Goal: Task Accomplishment & Management: Manage account settings

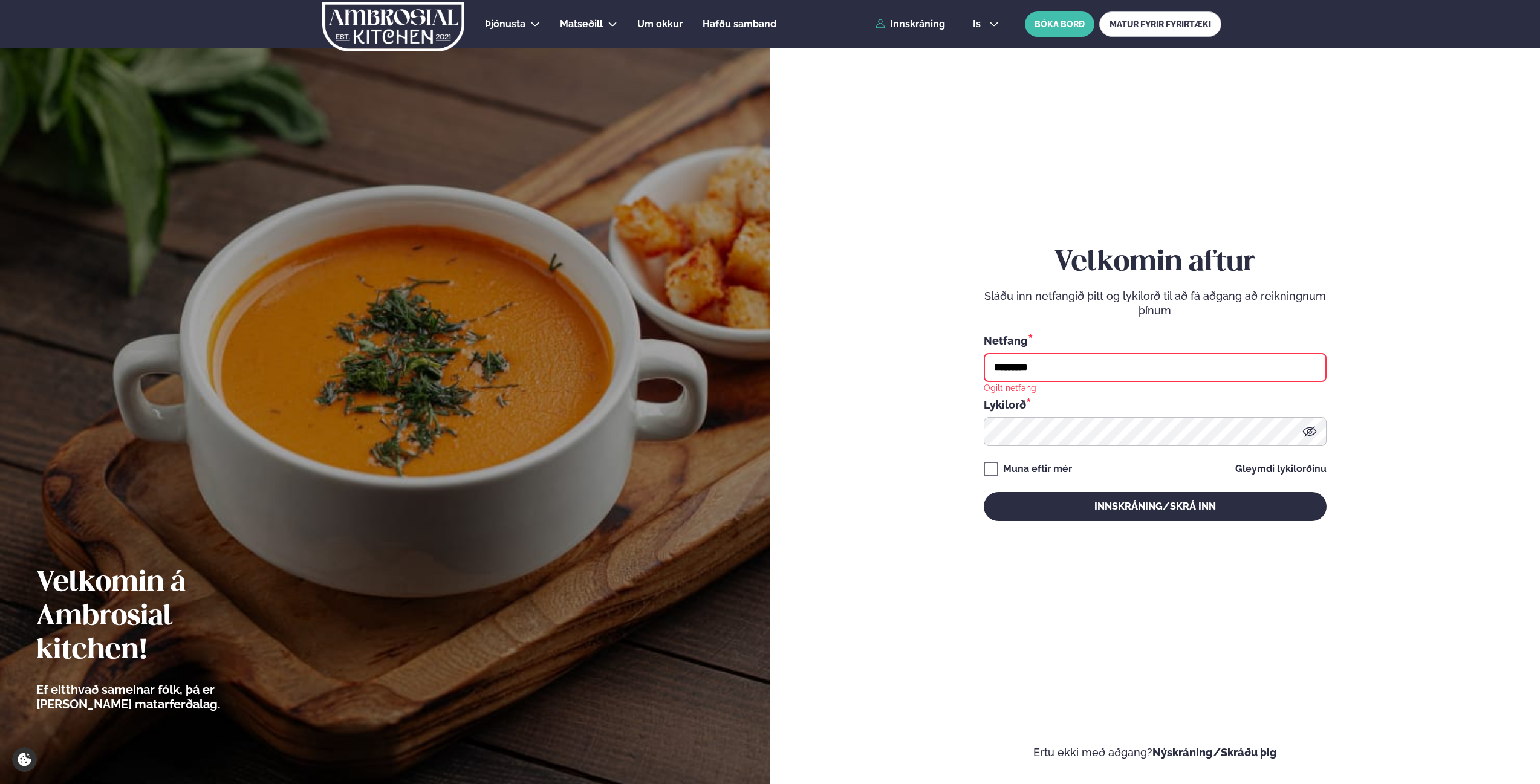
click at [1119, 361] on input "*********" at bounding box center [1156, 367] width 343 height 29
type input "*********"
type input "**********"
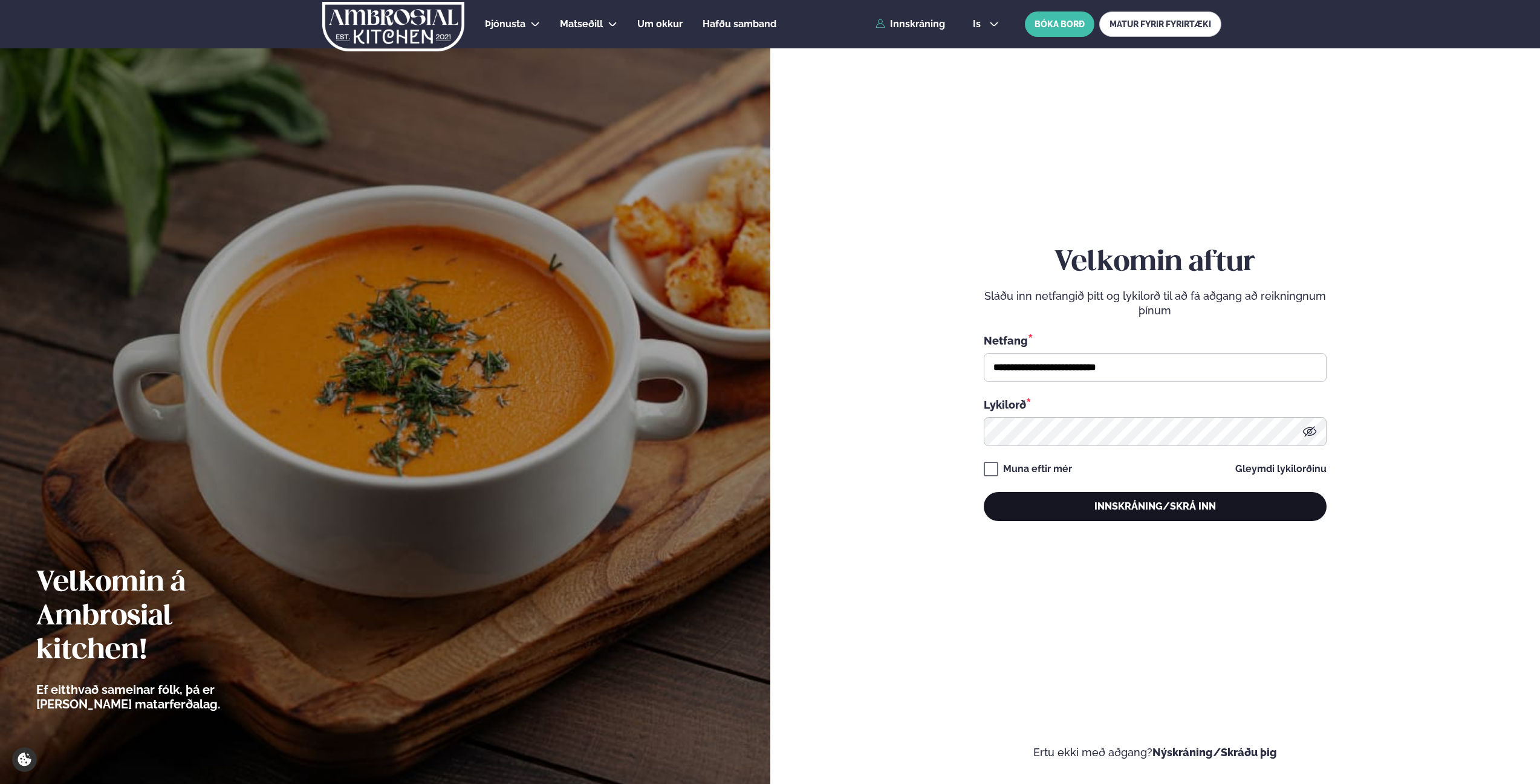
click at [1077, 505] on button "Innskráning/Skrá inn" at bounding box center [1156, 507] width 343 height 29
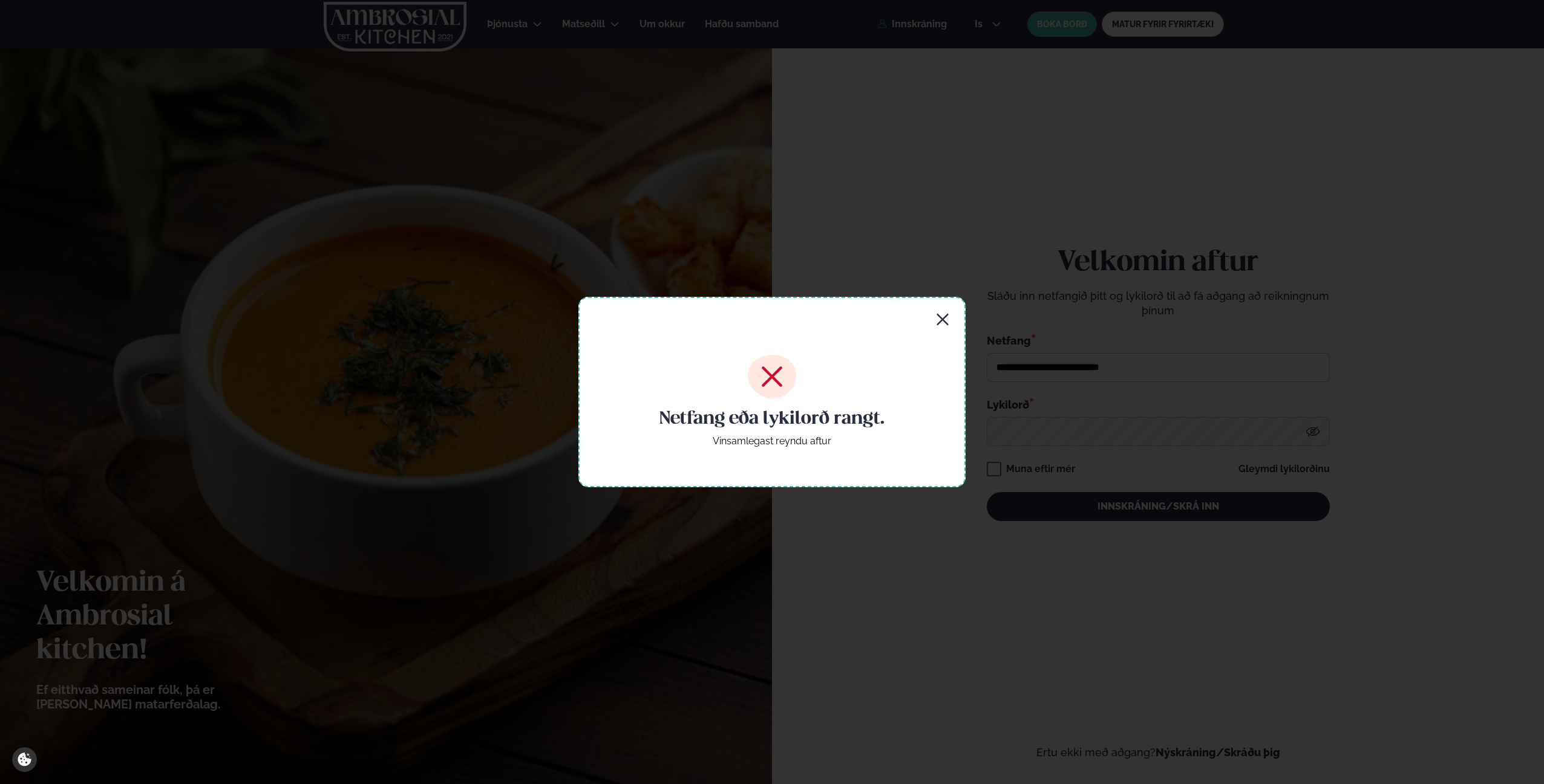
click at [947, 323] on icon "button" at bounding box center [942, 320] width 14 height 14
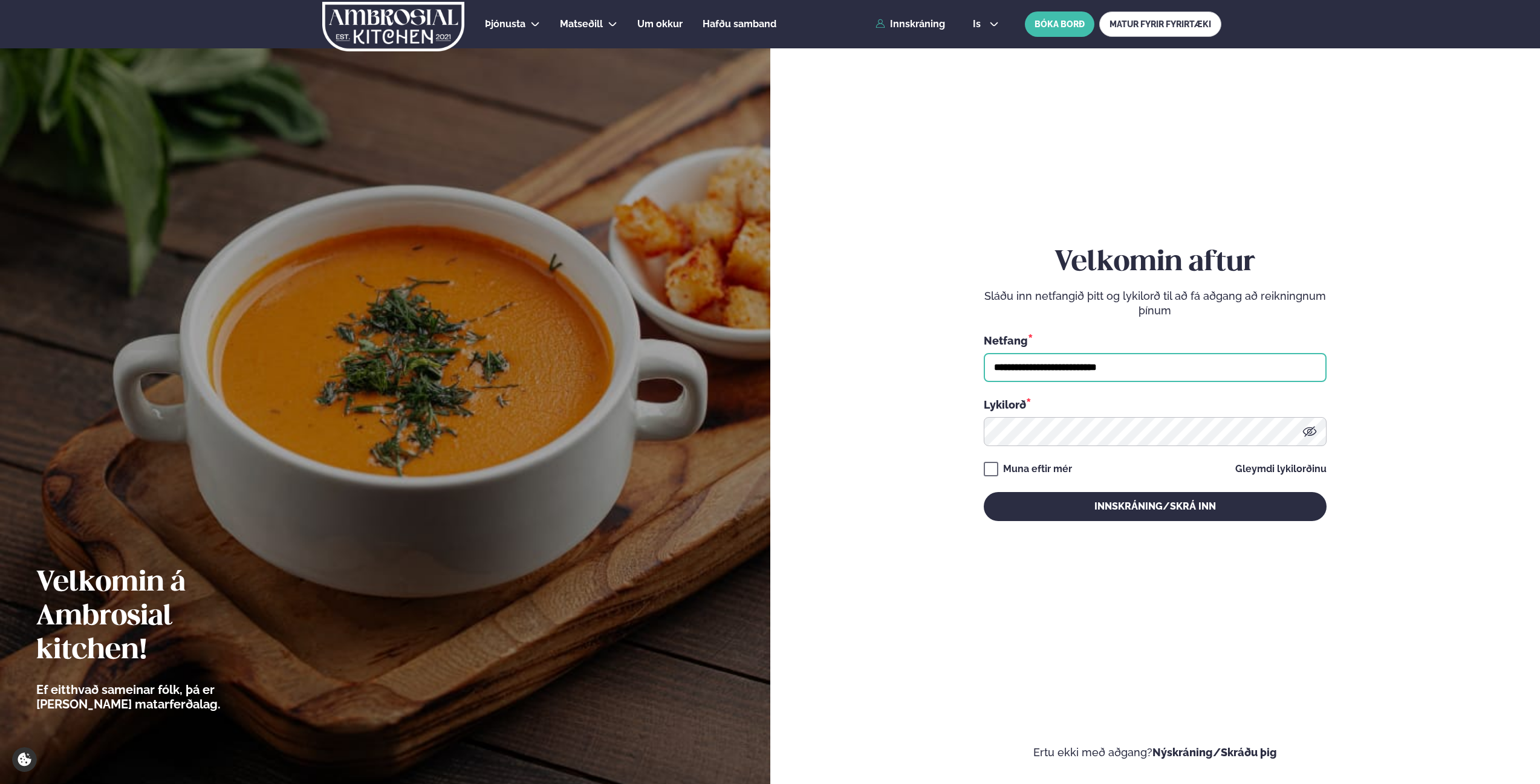
click at [1107, 355] on input "**********" at bounding box center [1156, 367] width 343 height 29
click at [1107, 526] on div "**********" at bounding box center [1156, 383] width 343 height 705
click at [1102, 507] on button "Innskráning/Skrá inn" at bounding box center [1156, 507] width 343 height 29
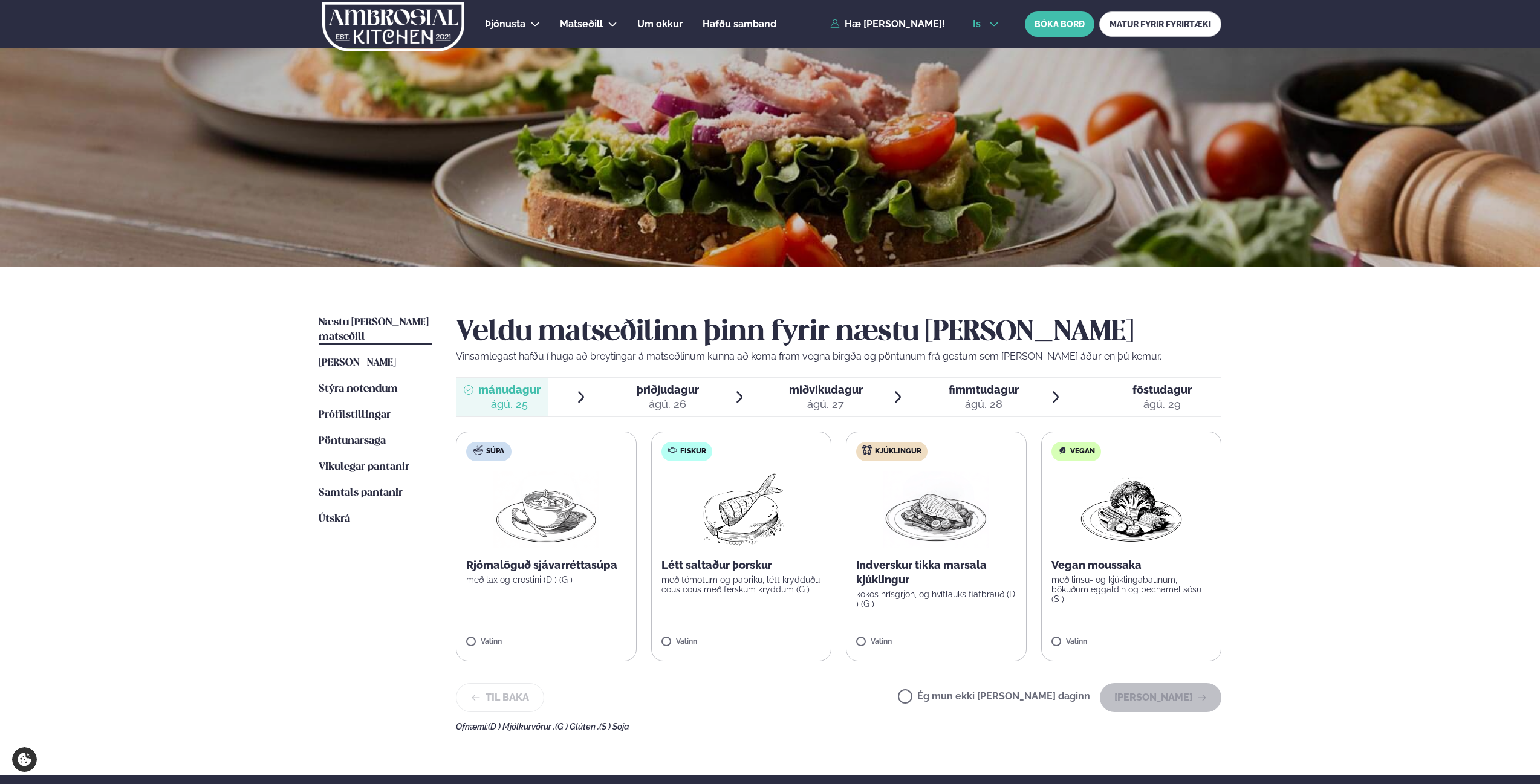
click at [982, 21] on span "is" at bounding box center [979, 24] width 12 height 10
click at [975, 48] on link "en" at bounding box center [986, 45] width 45 height 24
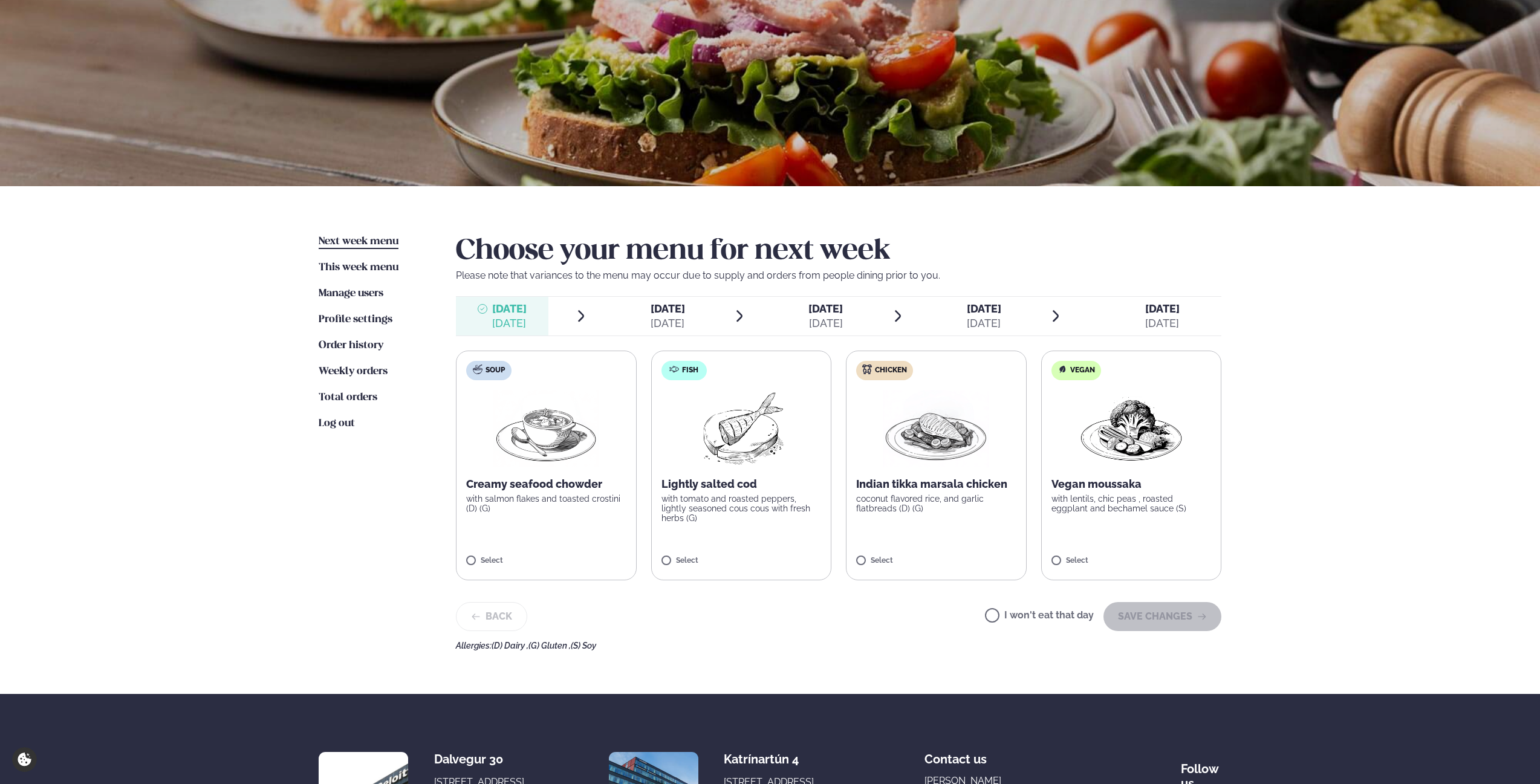
scroll to position [93, 0]
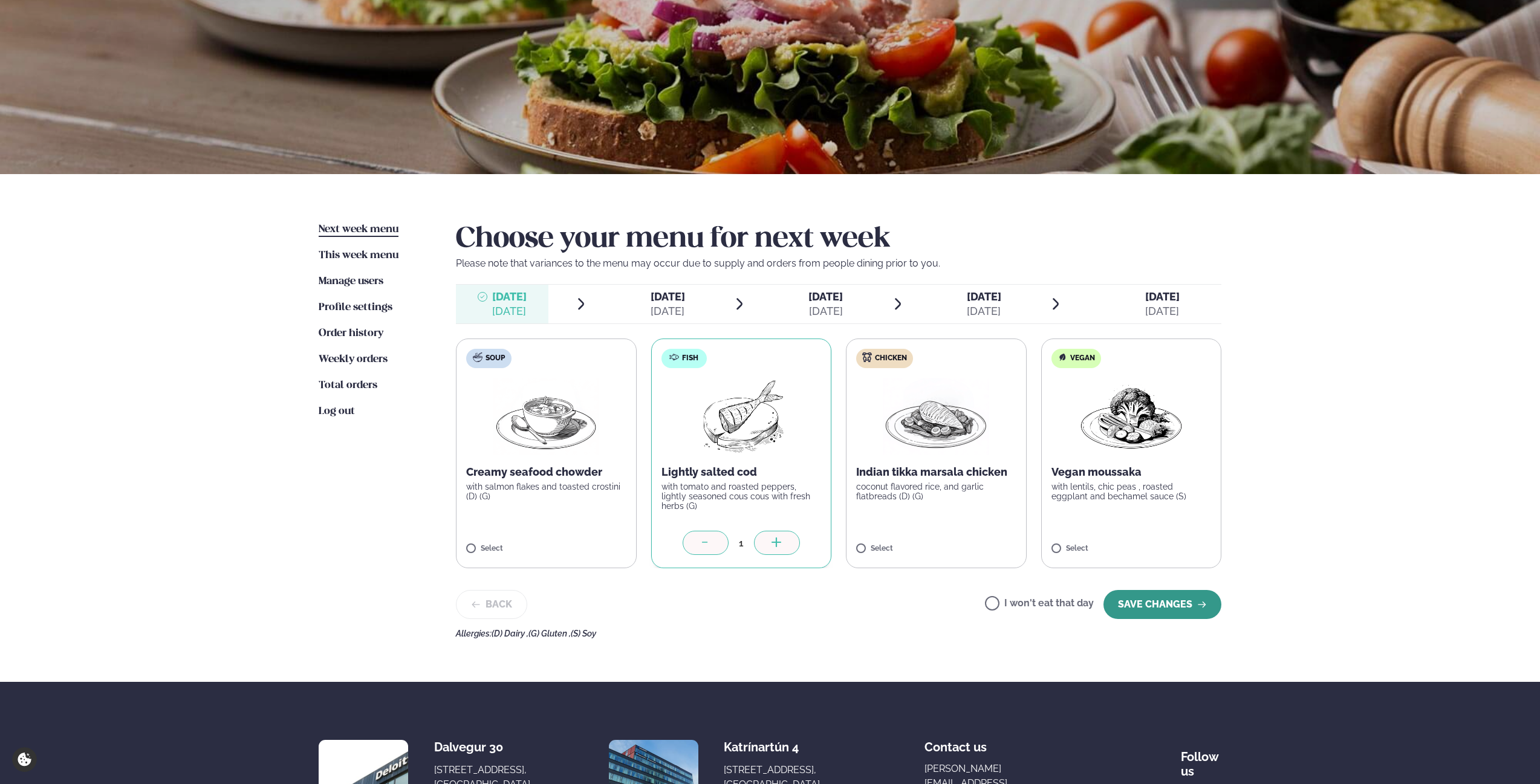
click at [1149, 604] on button "SAVE CHANGES" at bounding box center [1162, 605] width 118 height 29
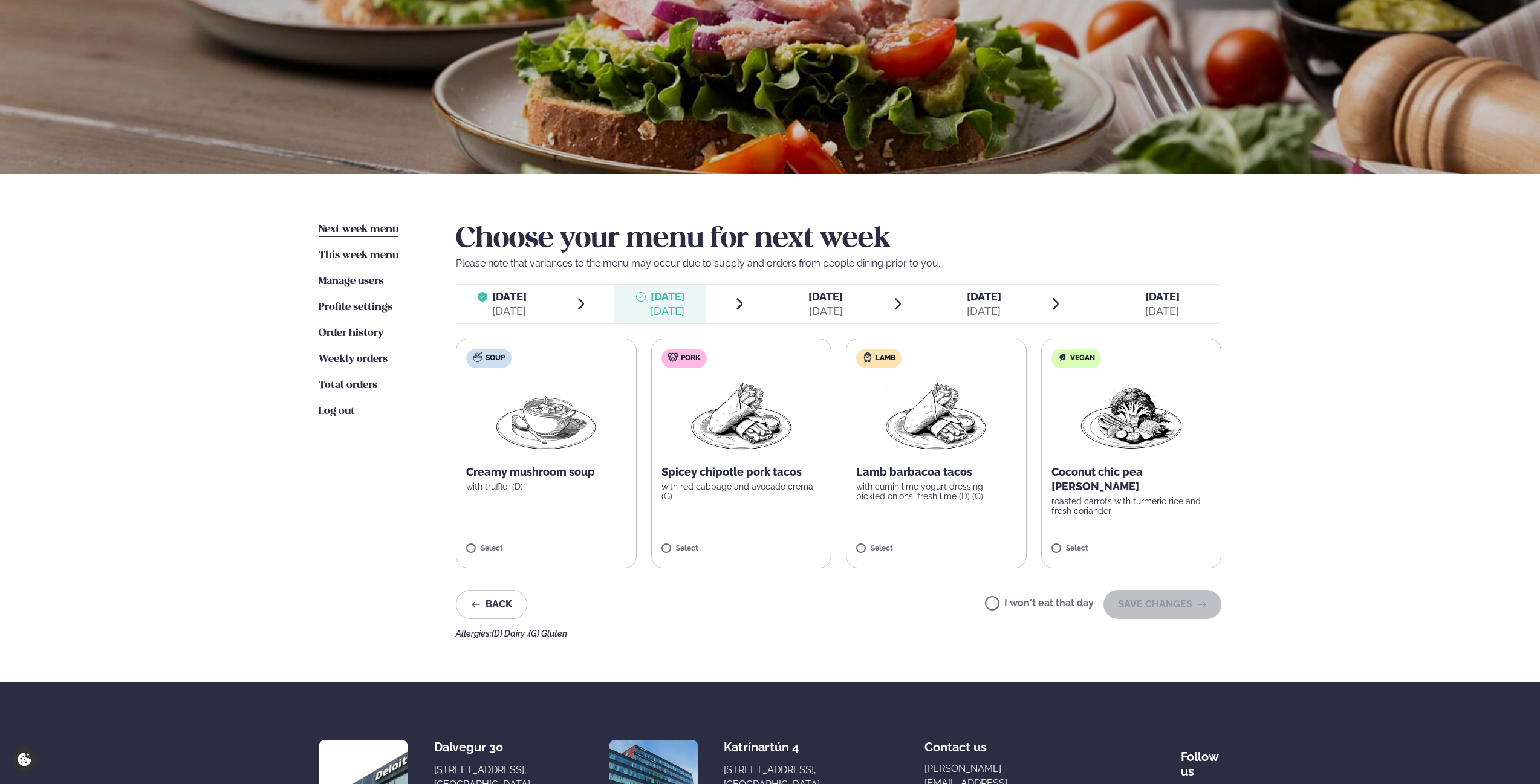
click at [730, 500] on p "with red cabbage and avocado crema (G)" at bounding box center [741, 492] width 160 height 19
click at [492, 297] on span "[DATE]" at bounding box center [510, 296] width 34 height 12
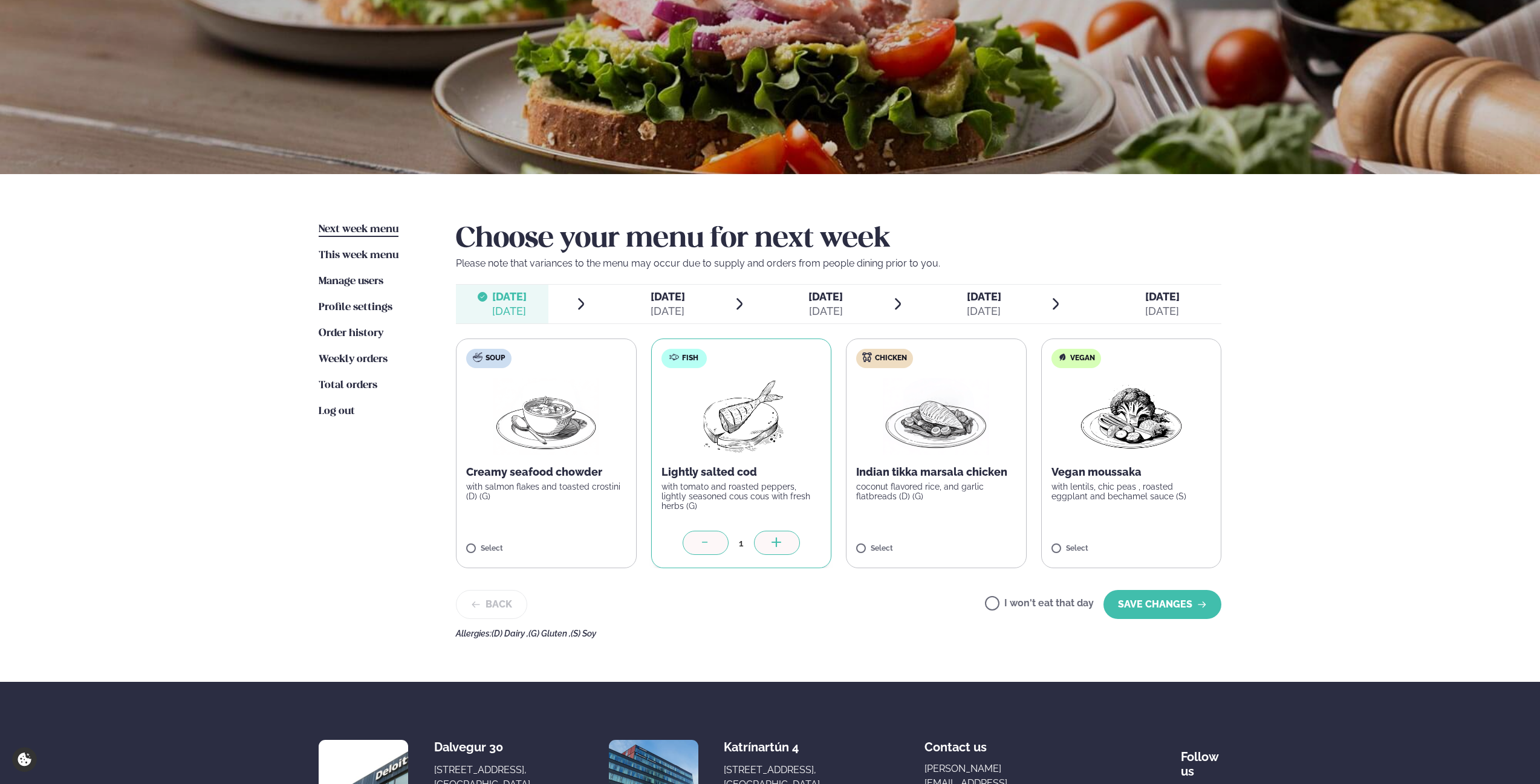
click at [1042, 610] on label "I won't eat that day" at bounding box center [1039, 605] width 109 height 12
click at [681, 306] on div "[DATE]" at bounding box center [668, 311] width 34 height 14
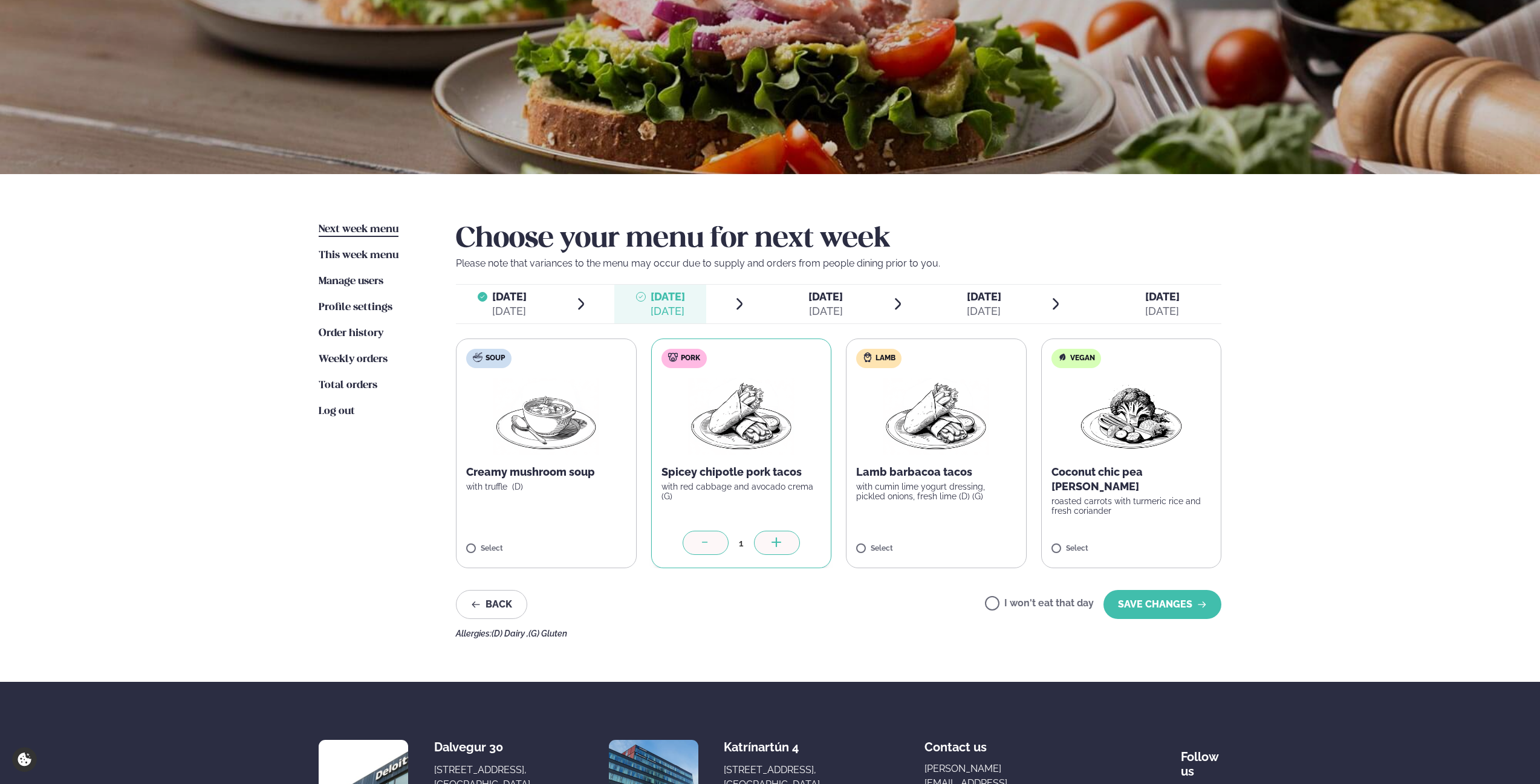
click at [503, 309] on div "[DATE]" at bounding box center [510, 311] width 34 height 14
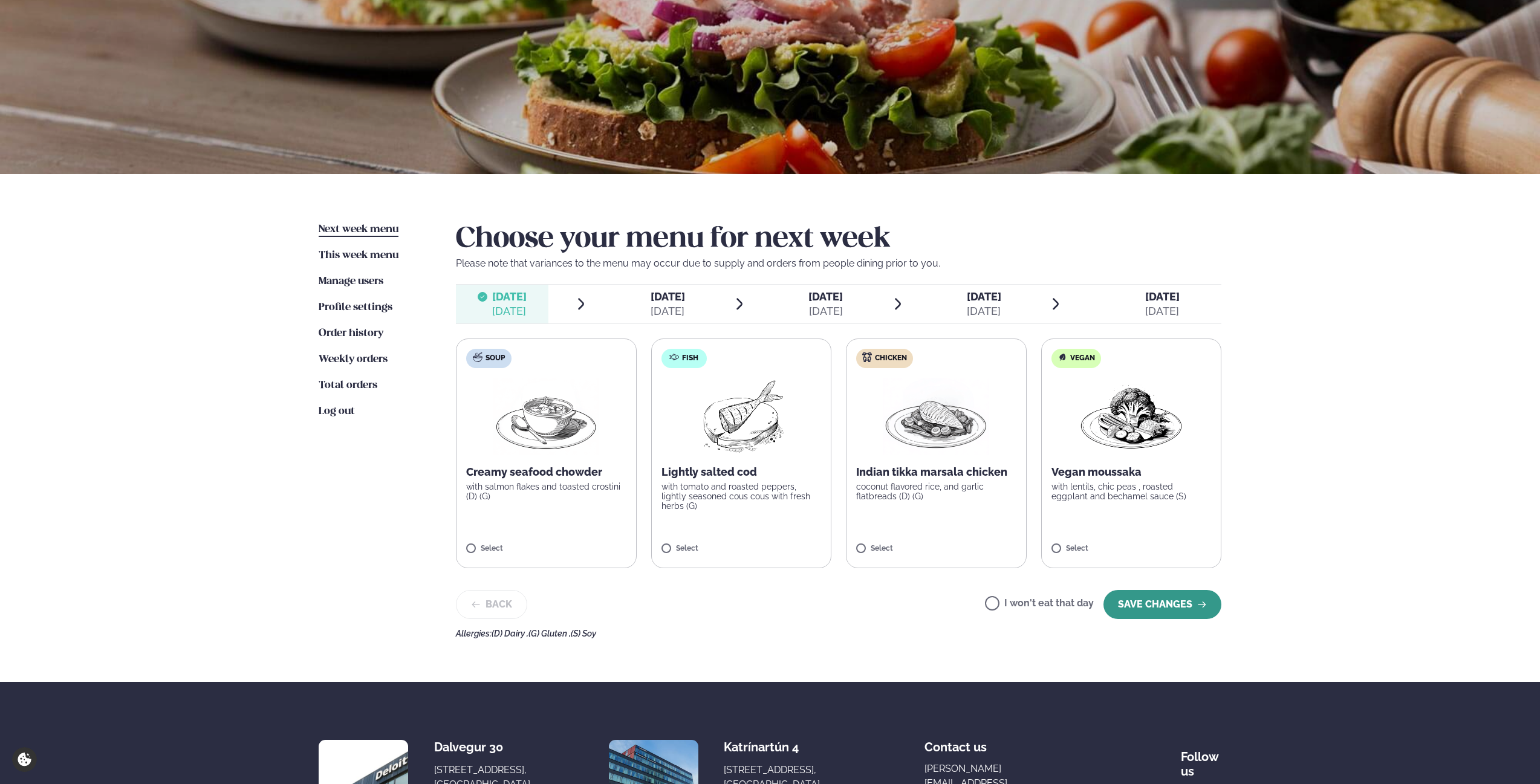
click at [1154, 607] on button "SAVE CHANGES" at bounding box center [1162, 605] width 118 height 29
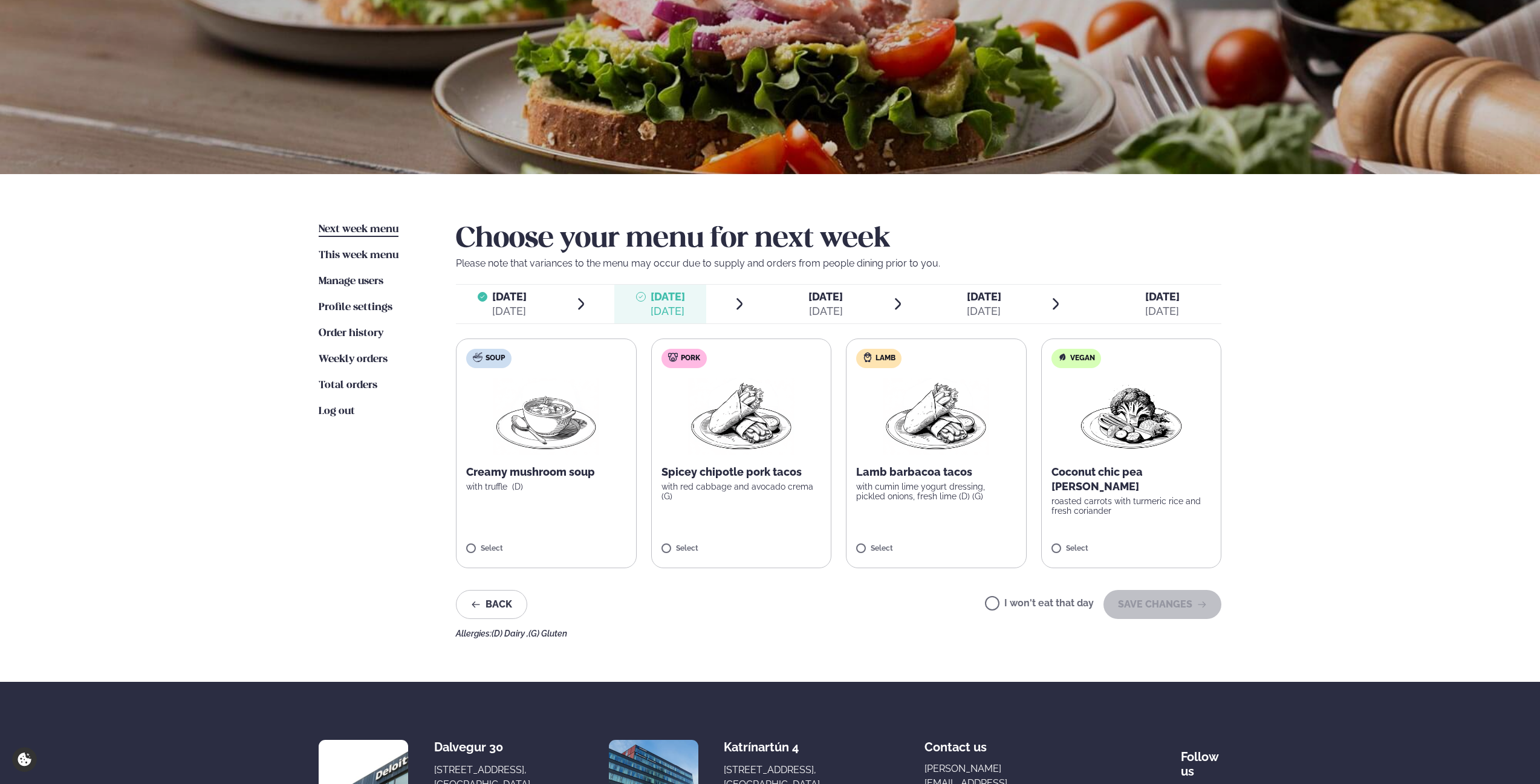
click at [519, 299] on span "[DATE]" at bounding box center [510, 296] width 34 height 12
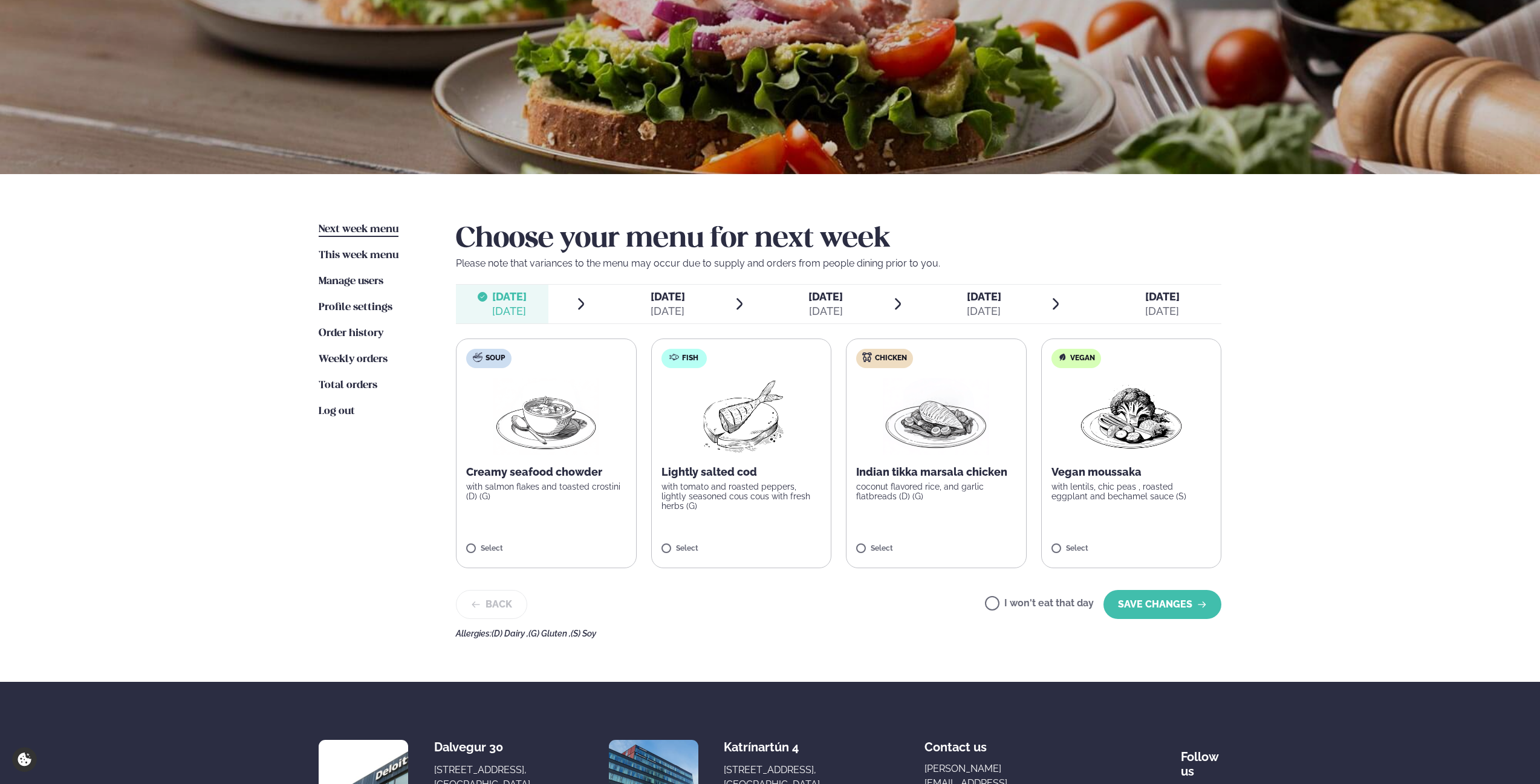
click at [659, 295] on span "[DATE]" at bounding box center [668, 296] width 34 height 12
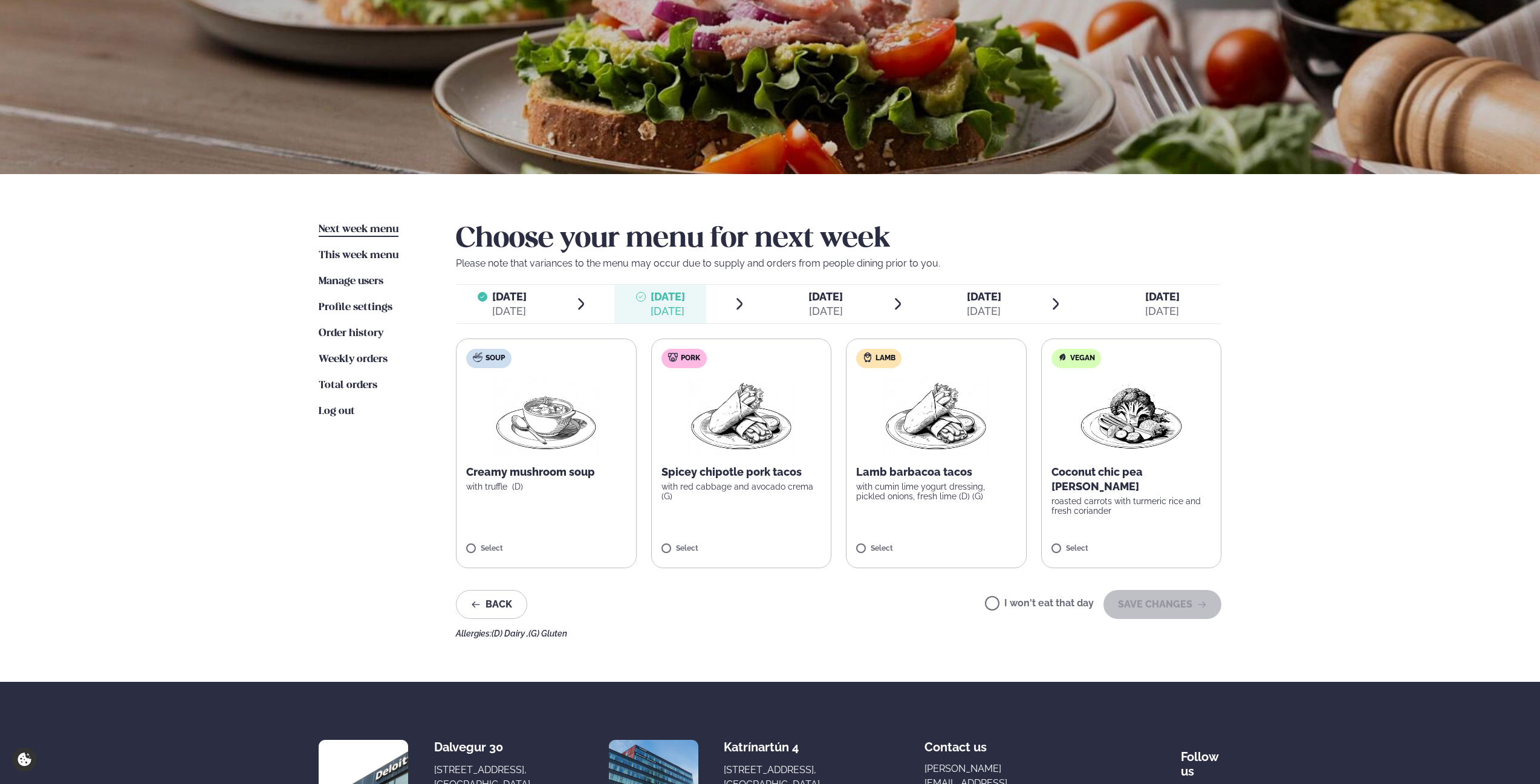
click at [891, 555] on div "Select" at bounding box center [936, 551] width 160 height 13
click at [1153, 605] on button "SAVE CHANGES" at bounding box center [1162, 605] width 118 height 29
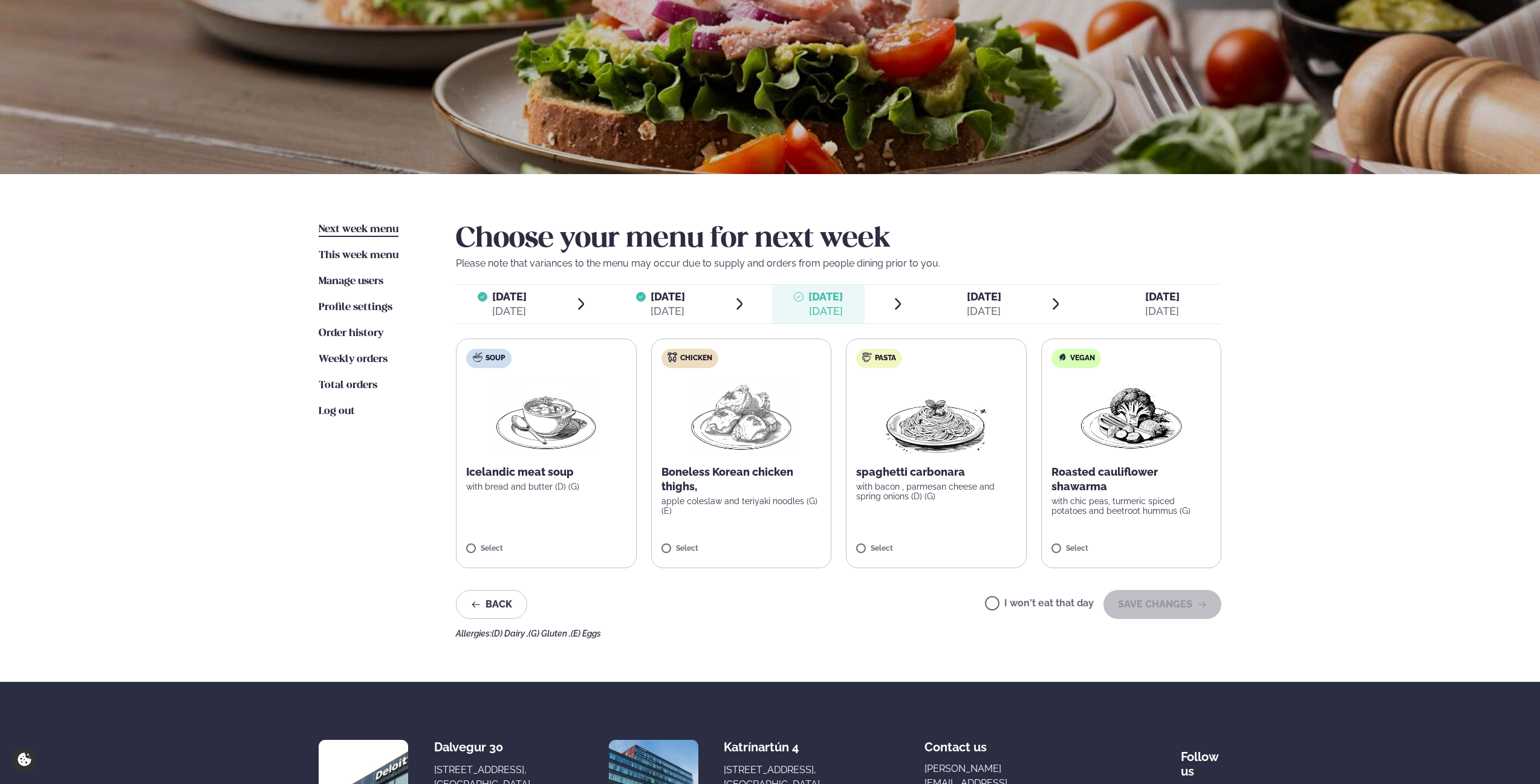
click at [957, 673] on div "Next week menu Next week This week menu This week Manage users Users Profile se…" at bounding box center [770, 428] width 975 height 508
click at [1033, 603] on label "I won't eat that day" at bounding box center [1039, 605] width 109 height 12
click at [1134, 602] on button "SAVE CHANGES" at bounding box center [1162, 605] width 118 height 29
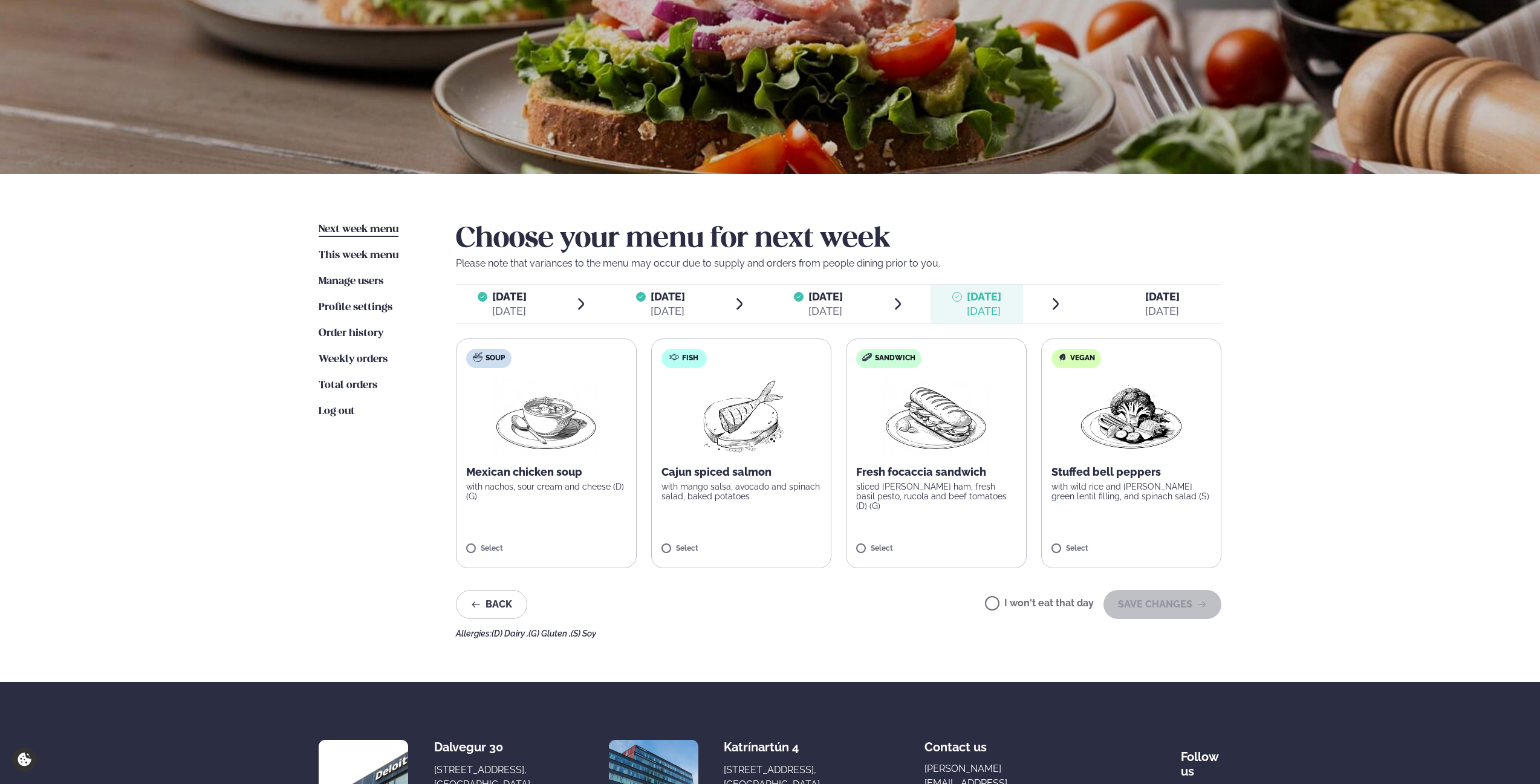
click at [1160, 300] on span "[DATE]" at bounding box center [1162, 296] width 34 height 12
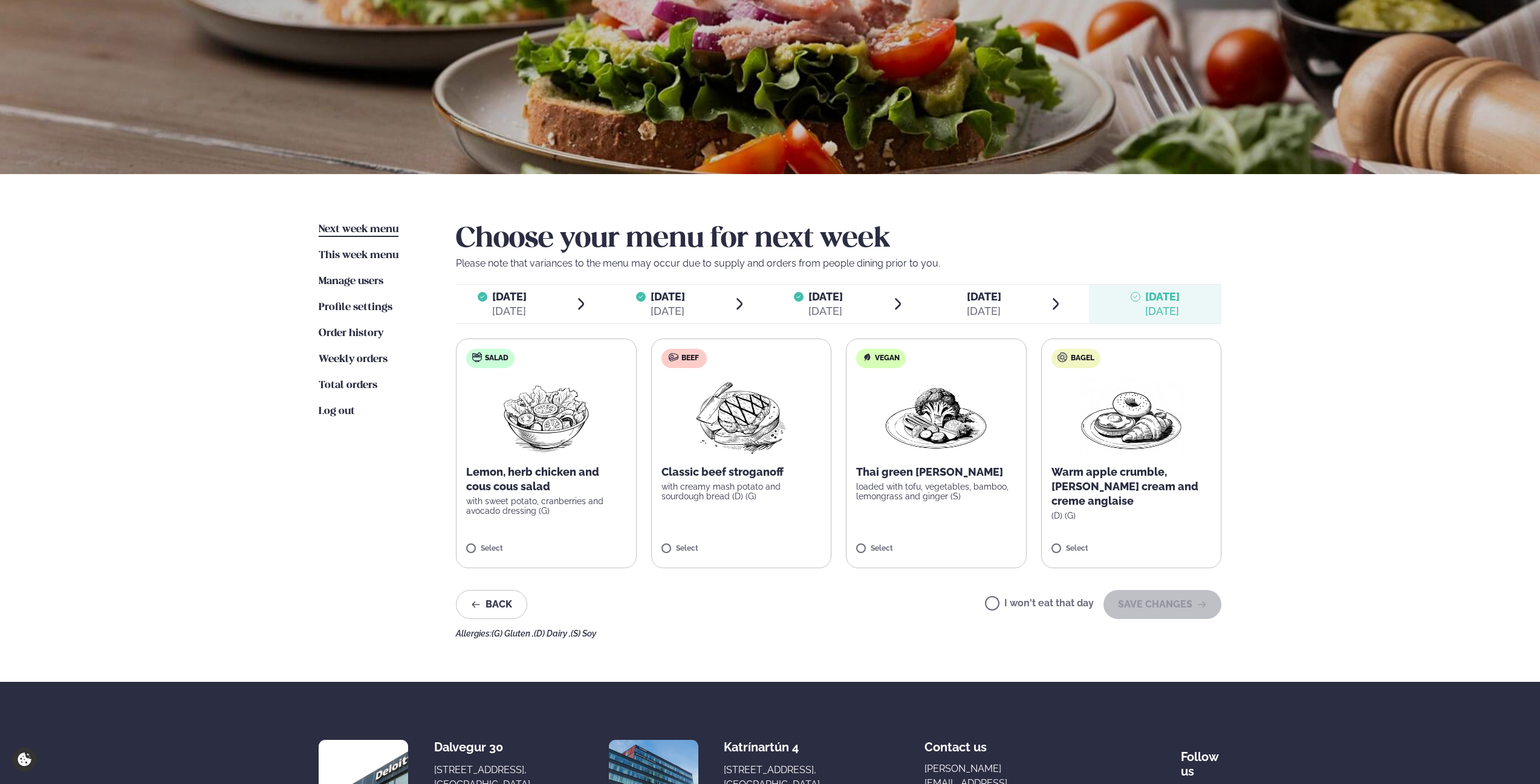
click at [982, 298] on span "[DATE]" at bounding box center [984, 296] width 34 height 12
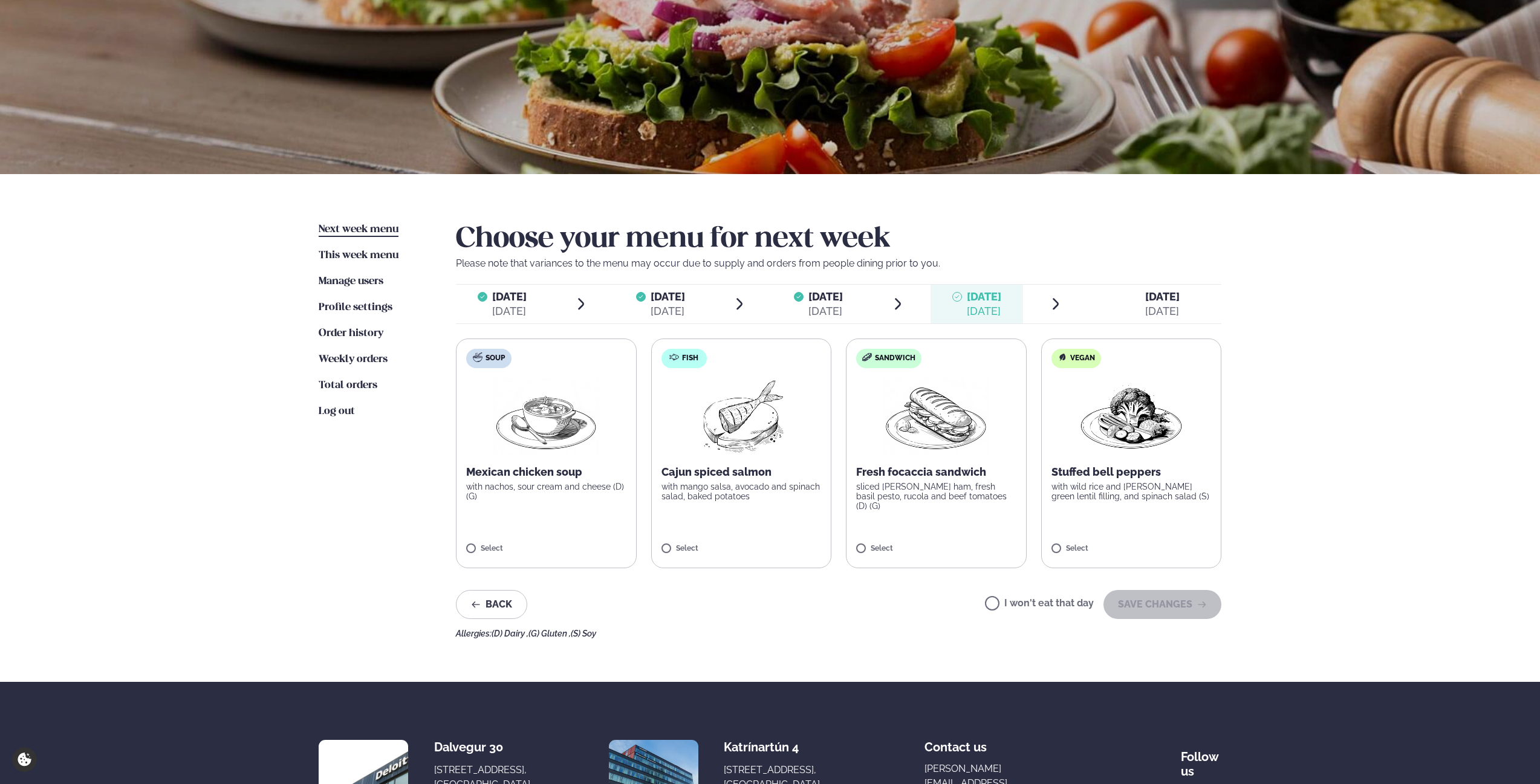
click at [1026, 599] on label "I won't eat that day" at bounding box center [1039, 605] width 109 height 12
click at [1177, 604] on button "SAVE CHANGES" at bounding box center [1162, 605] width 118 height 29
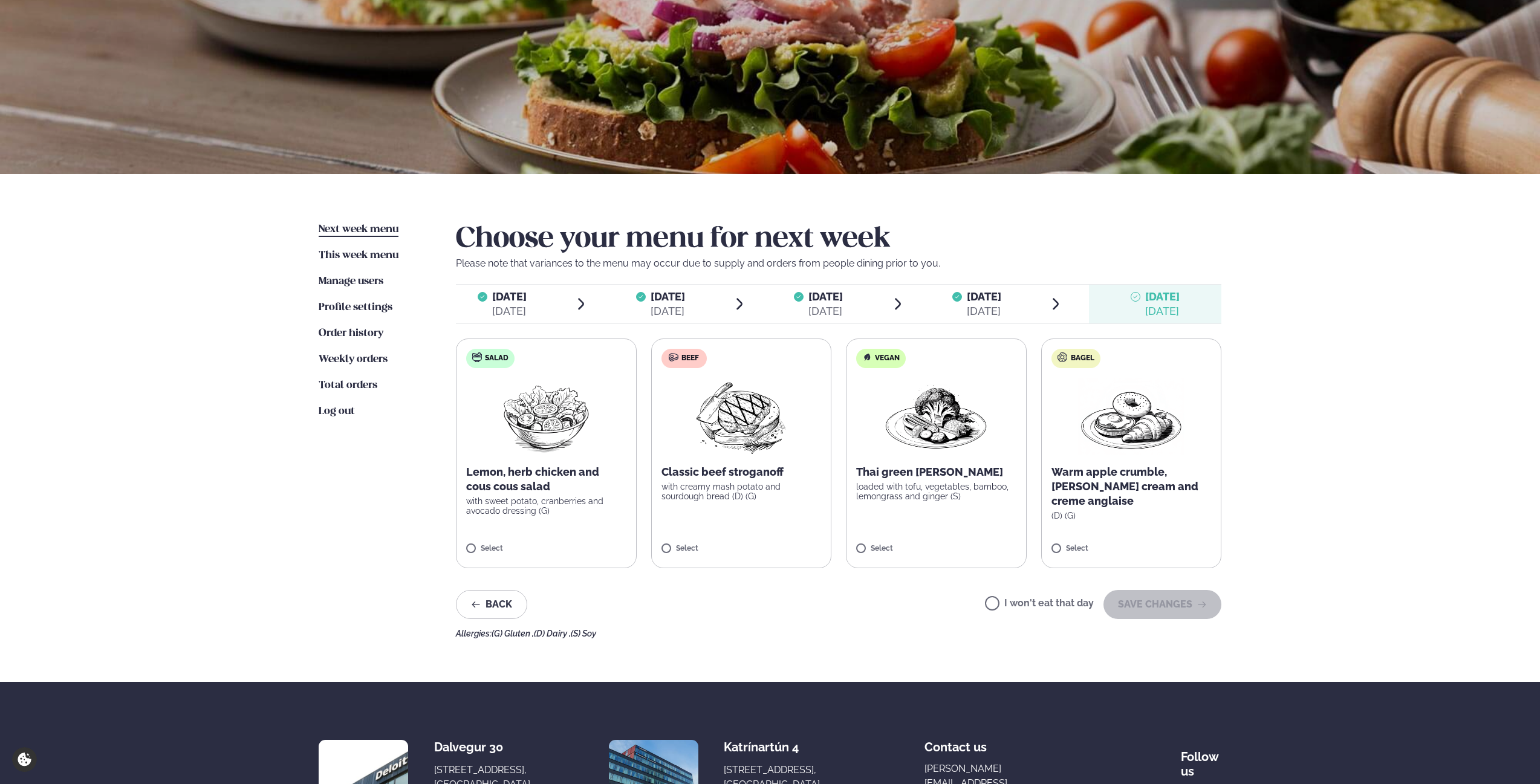
click at [673, 542] on label "Beef Classic beef stroganoff with creamy mash potato and sourdough bread (D) (G…" at bounding box center [741, 453] width 181 height 230
click at [1155, 605] on button "SAVE CHANGES" at bounding box center [1162, 605] width 118 height 29
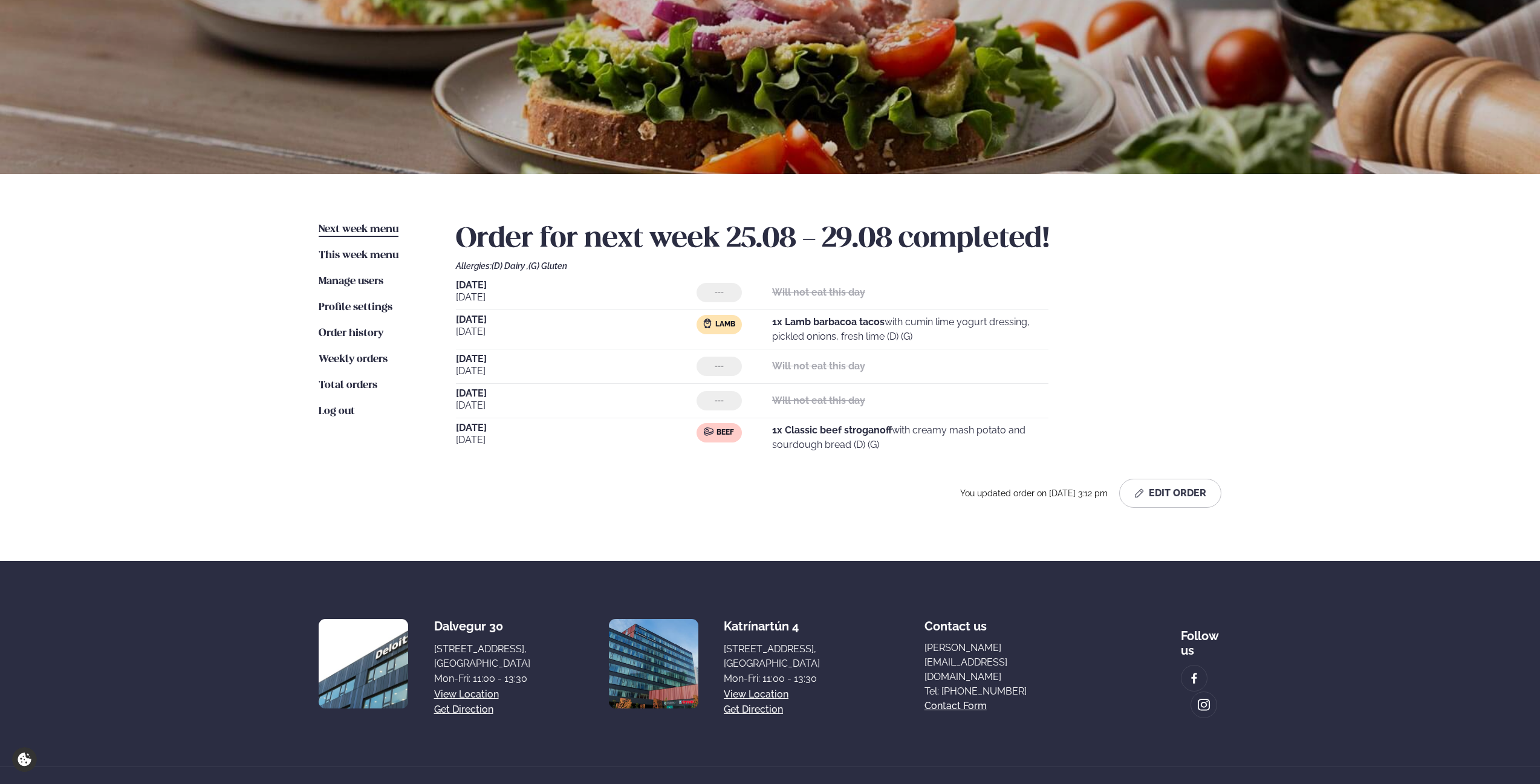
click at [248, 238] on div "Services Lunch for companies Corporate catering Private Party Menu Dalvegur 30 …" at bounding box center [770, 359] width 1540 height 904
click at [106, 323] on div "Services Lunch for companies Corporate catering Private Party Menu Dalvegur 30 …" at bounding box center [770, 359] width 1540 height 904
